Goal: Task Accomplishment & Management: Use online tool/utility

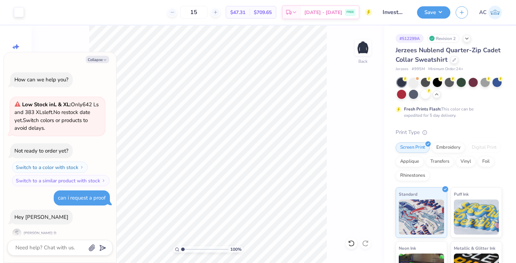
click at [94, 62] on button "Collapse" at bounding box center [98, 59] width 24 height 7
type textarea "x"
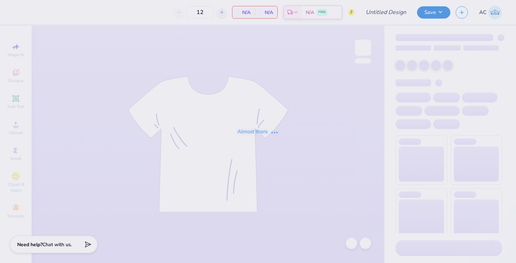
type input "Investment Banking Academy Proof 1"
type input "15"
